Goal: Use online tool/utility: Utilize a website feature to perform a specific function

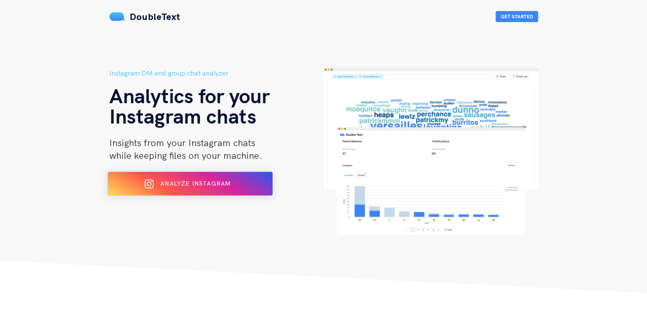
click at [259, 189] on button "Analyze Instagram" at bounding box center [190, 184] width 165 height 24
